Goal: Transaction & Acquisition: Purchase product/service

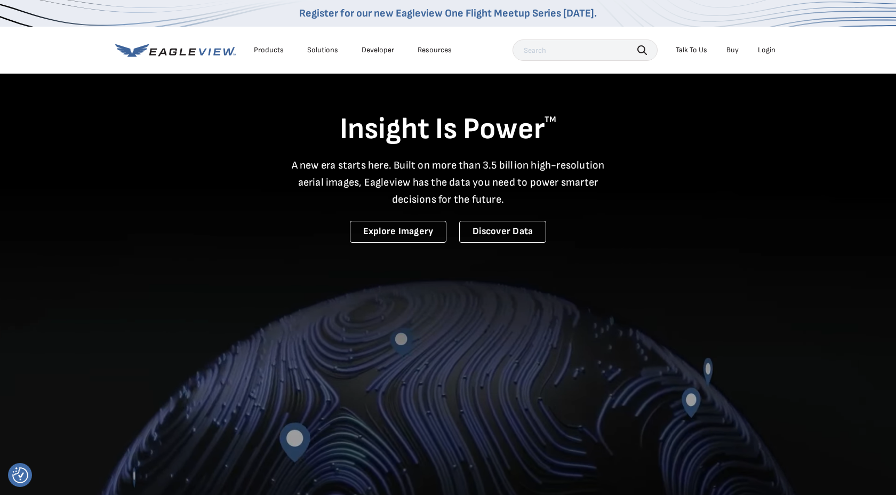
click at [765, 50] on div "Login" at bounding box center [767, 50] width 18 height 10
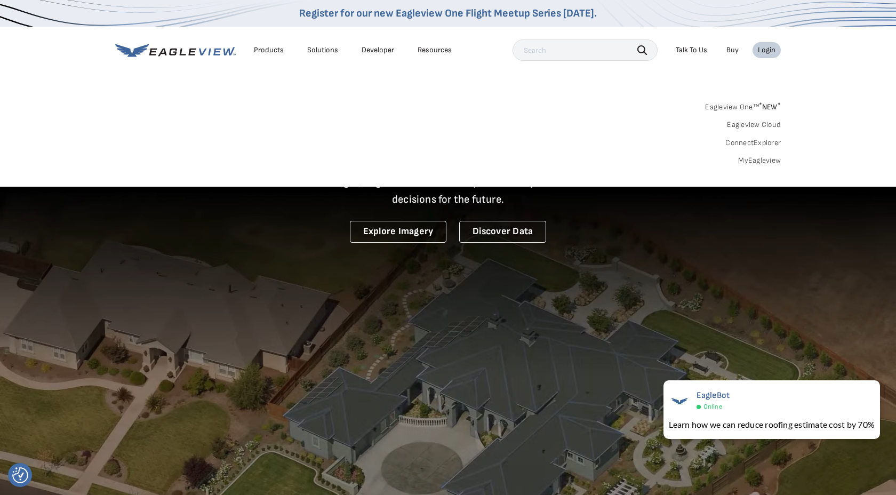
click at [747, 159] on link "MyEagleview" at bounding box center [759, 161] width 43 height 10
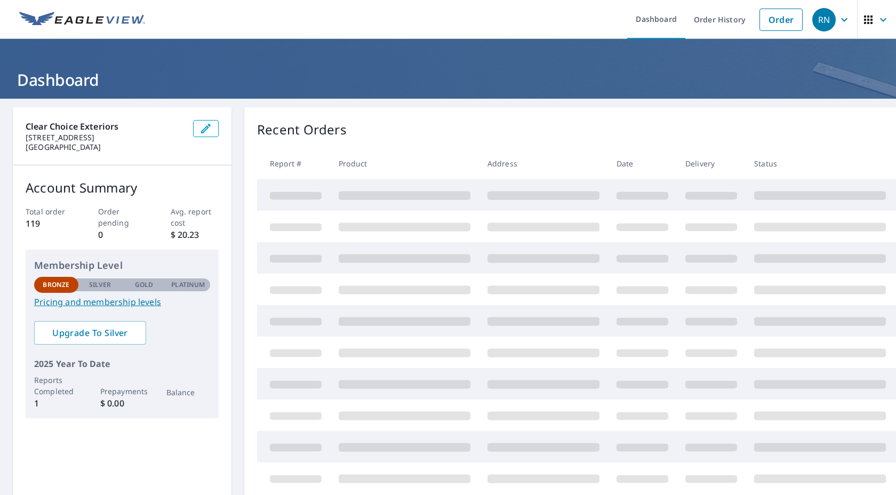
click at [883, 18] on icon "button" at bounding box center [882, 19] width 13 height 13
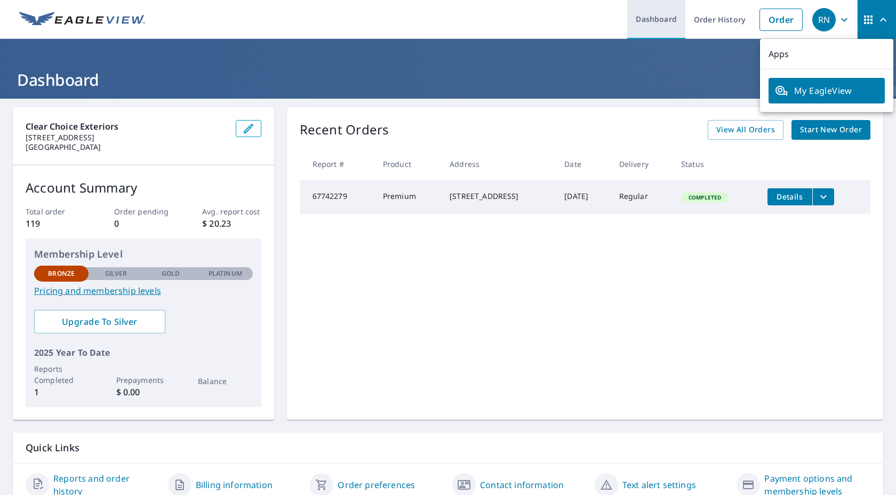
click at [658, 16] on link "Dashboard" at bounding box center [656, 19] width 58 height 39
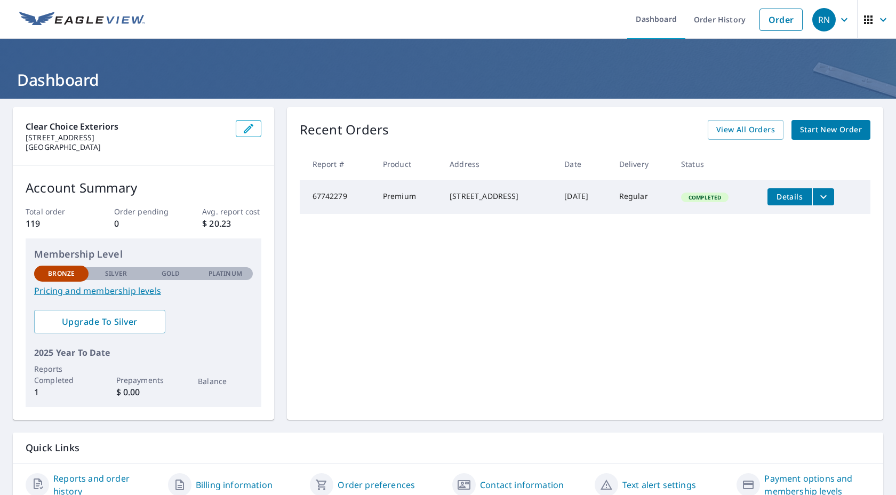
click at [855, 127] on span "Start New Order" at bounding box center [831, 129] width 62 height 13
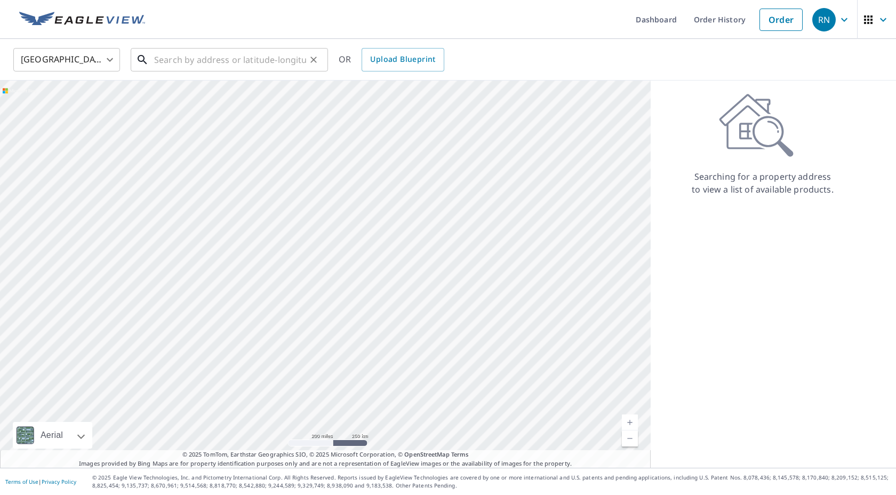
click at [204, 55] on input "text" at bounding box center [230, 60] width 152 height 30
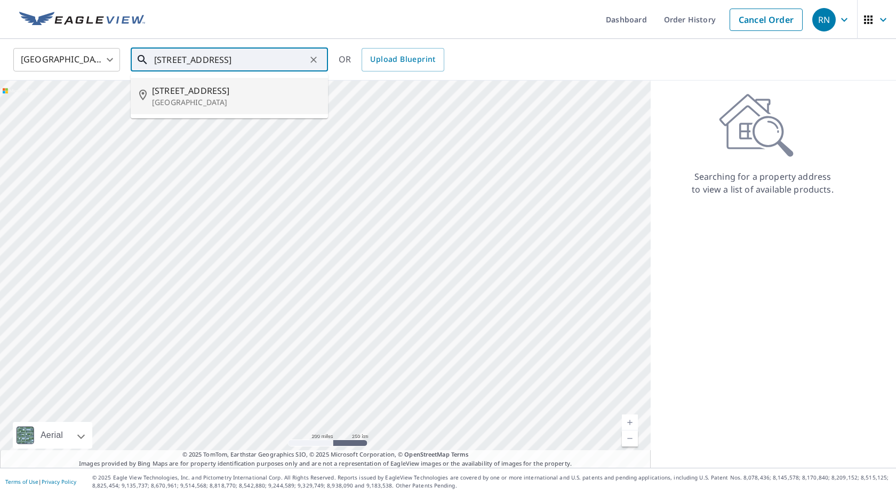
click at [196, 92] on span "[STREET_ADDRESS]" at bounding box center [235, 90] width 167 height 13
type input "[STREET_ADDRESS]"
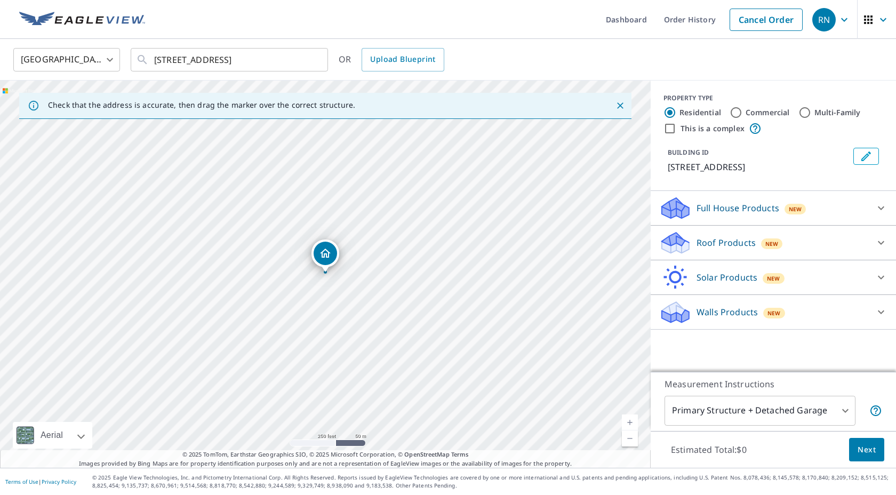
click at [731, 240] on p "Roof Products" at bounding box center [725, 242] width 59 height 13
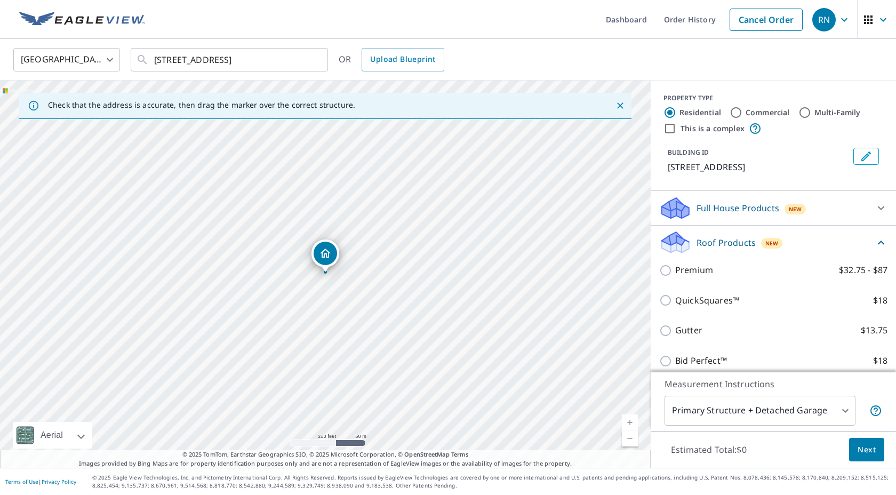
scroll to position [79, 0]
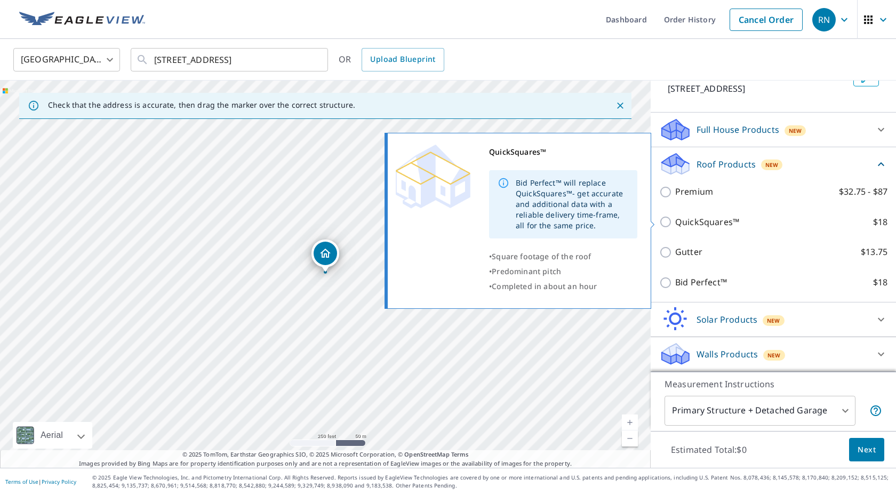
click at [668, 225] on input "QuickSquares™ $18" at bounding box center [667, 221] width 16 height 13
checkbox input "true"
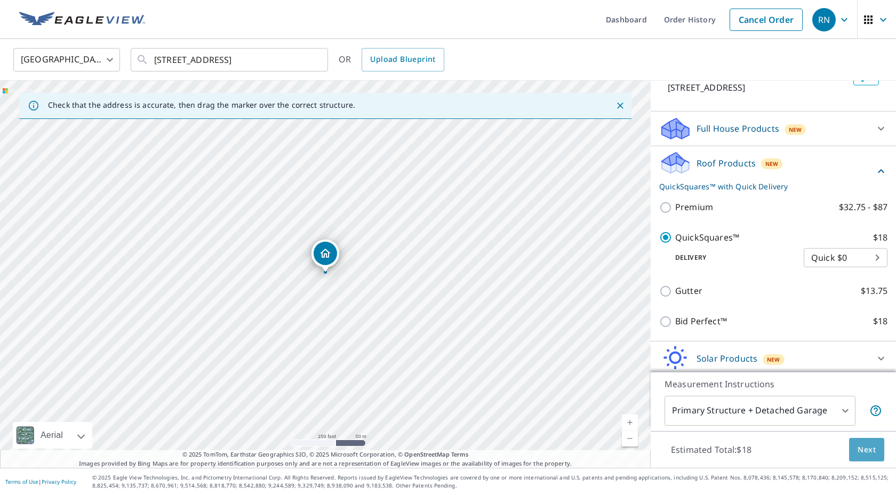
click at [872, 452] on span "Next" at bounding box center [866, 449] width 18 height 13
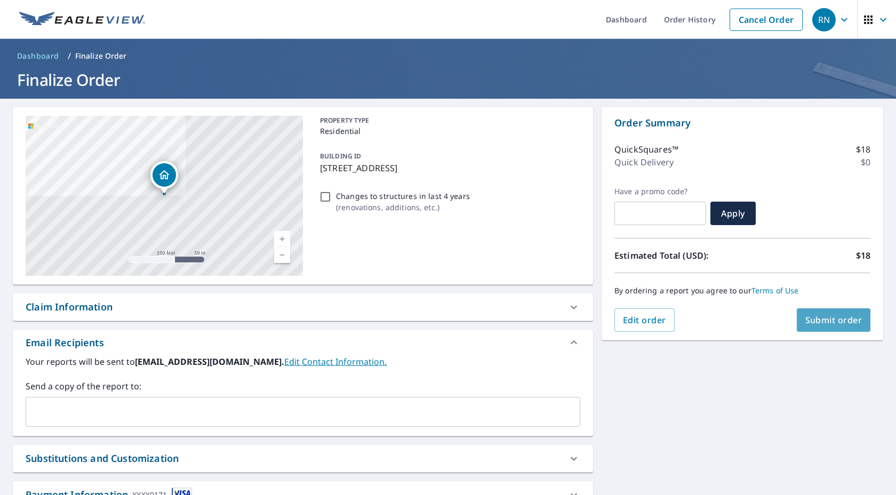
click at [837, 325] on span "Submit order" at bounding box center [833, 320] width 57 height 12
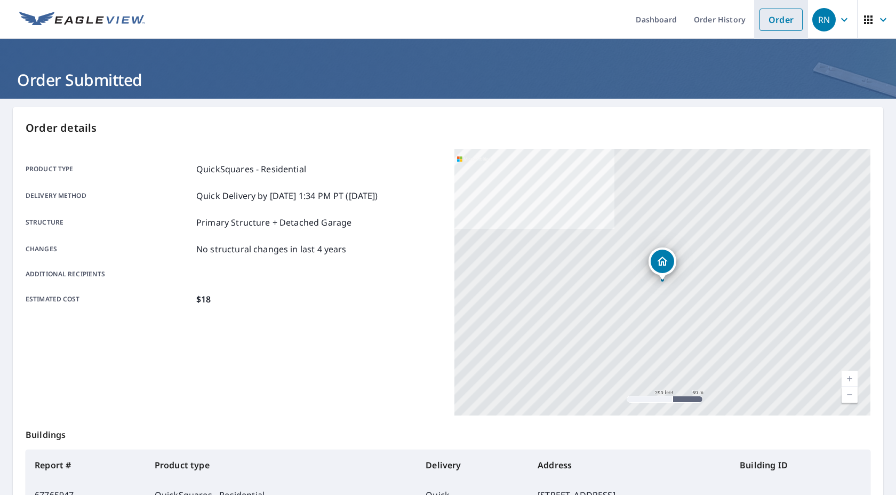
click at [774, 23] on link "Order" at bounding box center [780, 20] width 43 height 22
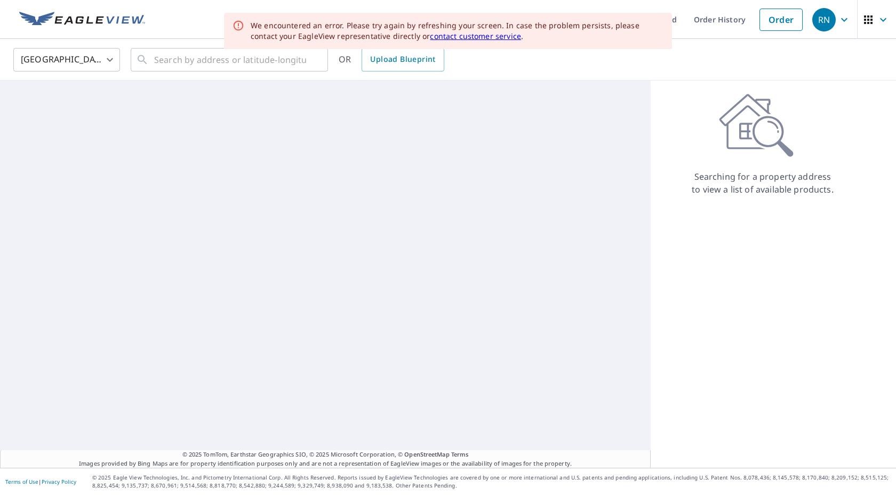
click at [491, 65] on div "United States [GEOGRAPHIC_DATA] ​ ​ OR Upload Blueprint" at bounding box center [443, 59] width 877 height 25
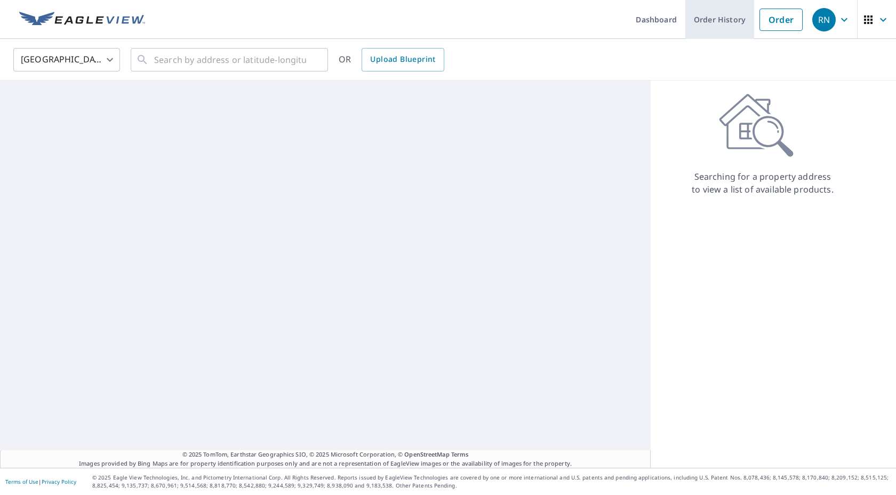
click at [728, 20] on link "Order History" at bounding box center [719, 19] width 69 height 39
